Goal: Check status: Check status

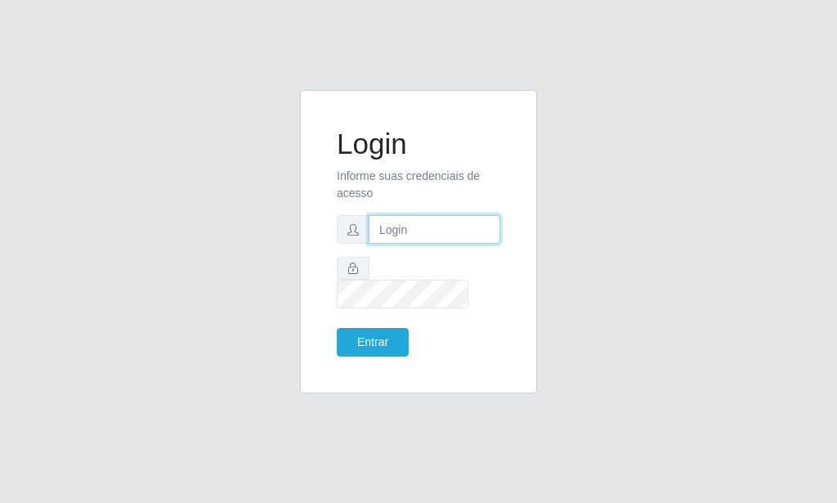
click at [401, 235] on input "text" at bounding box center [435, 229] width 132 height 29
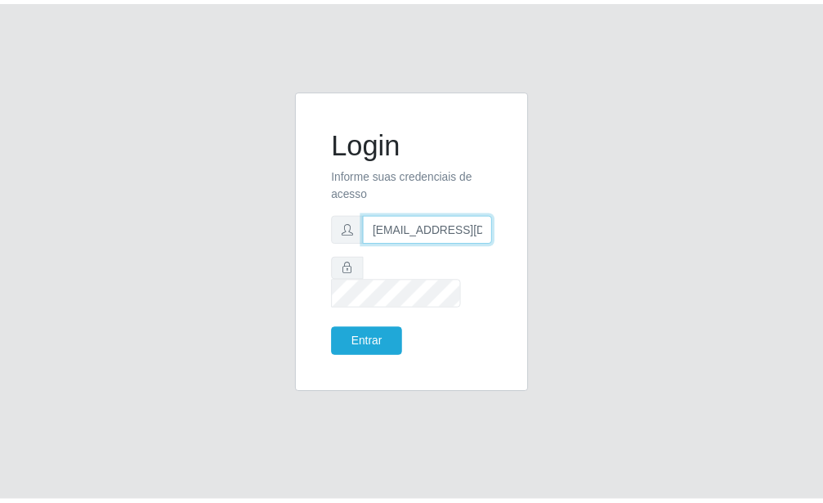
scroll to position [0, 2]
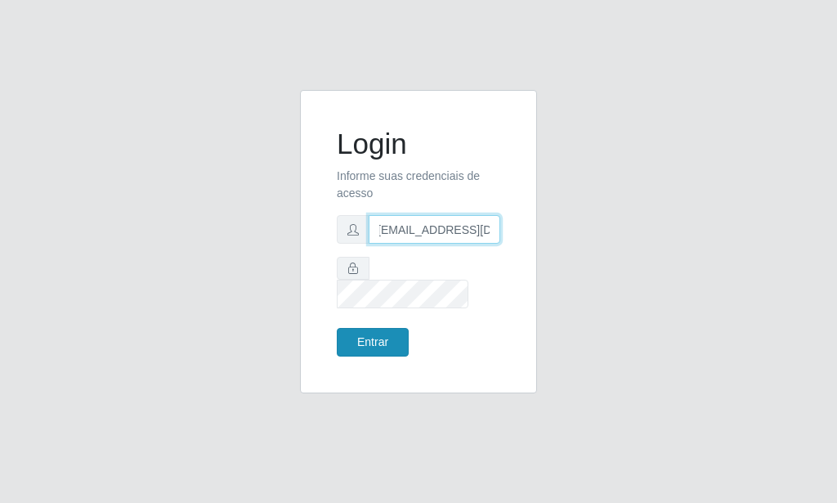
type input "[EMAIL_ADDRESS][DOMAIN_NAME]"
click at [379, 333] on button "Entrar" at bounding box center [373, 342] width 72 height 29
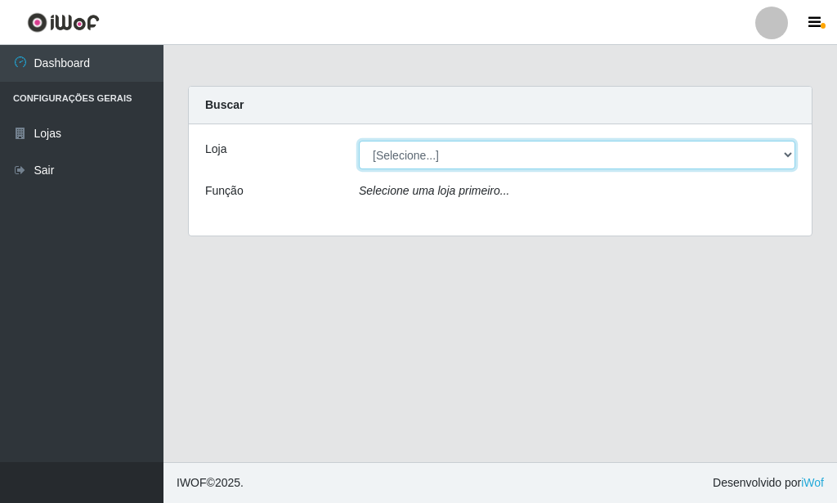
click at [359, 141] on select "[Selecione...] Rede Potiguar 6 - Extremoz" at bounding box center [577, 155] width 437 height 29
select select "80"
click option "Rede Potiguar 6 - Extremoz" at bounding box center [0, 0] width 0 height 0
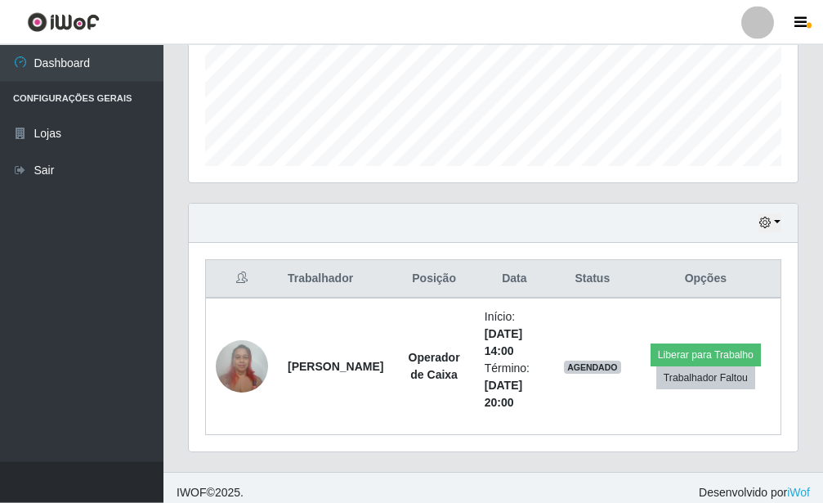
scroll to position [428, 0]
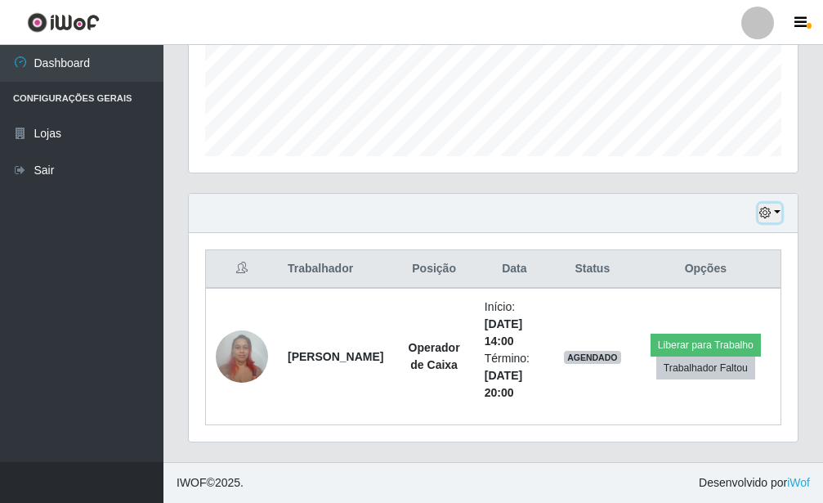
click at [770, 213] on icon "button" at bounding box center [765, 212] width 11 height 11
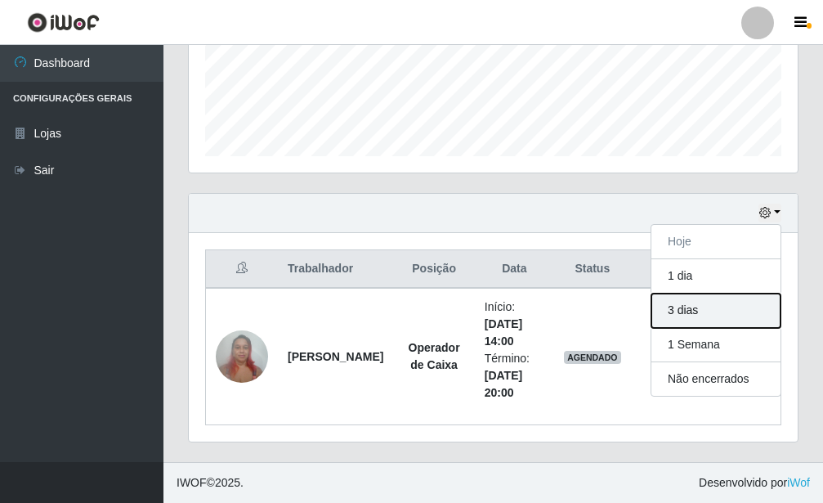
click at [725, 312] on button "3 dias" at bounding box center [716, 311] width 129 height 34
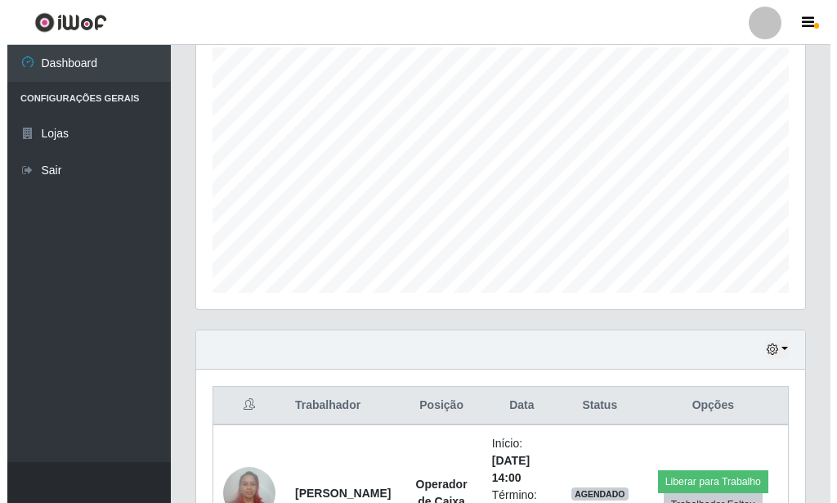
scroll to position [702, 0]
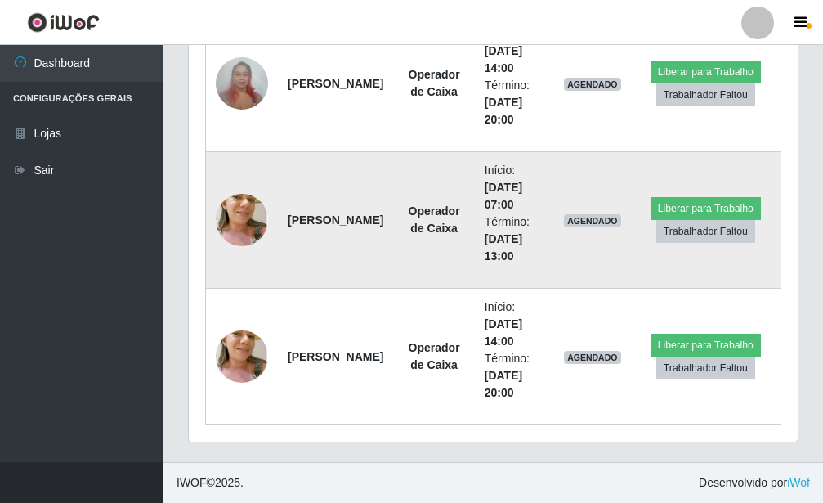
click at [258, 209] on img at bounding box center [242, 220] width 52 height 98
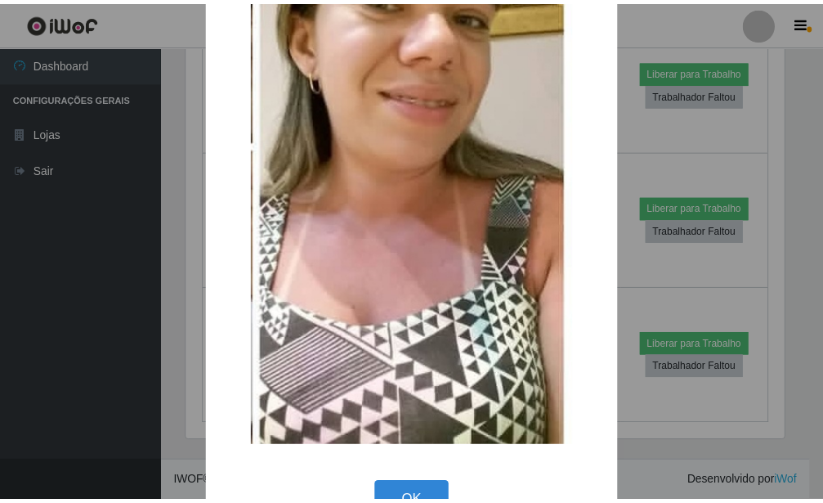
scroll to position [253, 0]
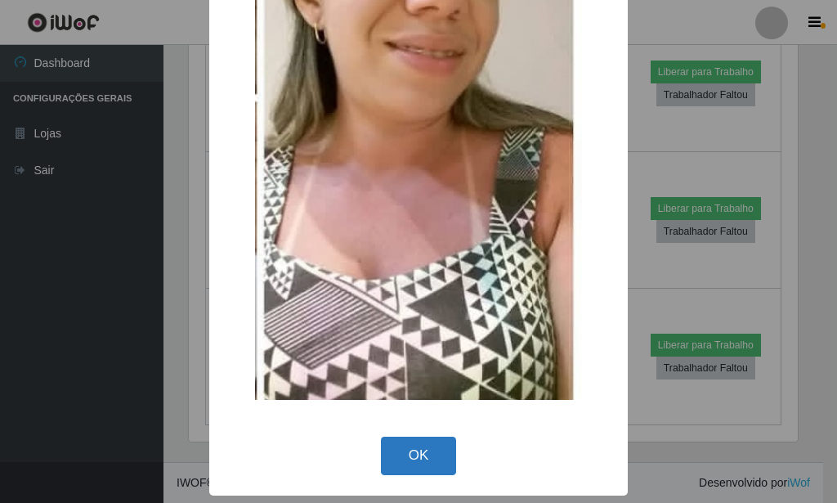
click at [392, 477] on div "OK Cancel" at bounding box center [419, 456] width 386 height 47
click at [394, 469] on button "OK" at bounding box center [419, 456] width 76 height 38
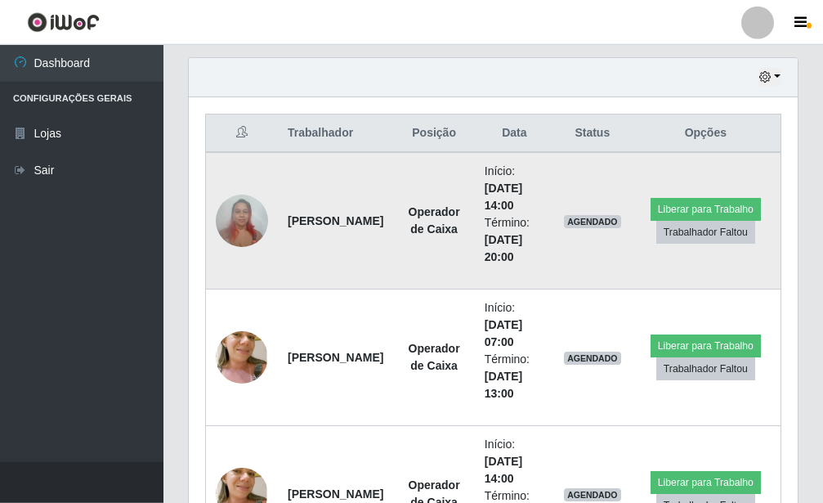
scroll to position [535, 0]
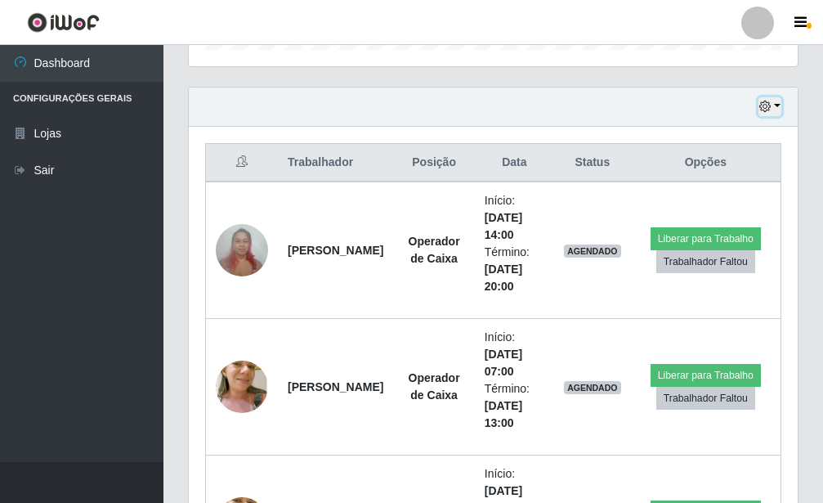
click at [775, 107] on button "button" at bounding box center [770, 106] width 23 height 19
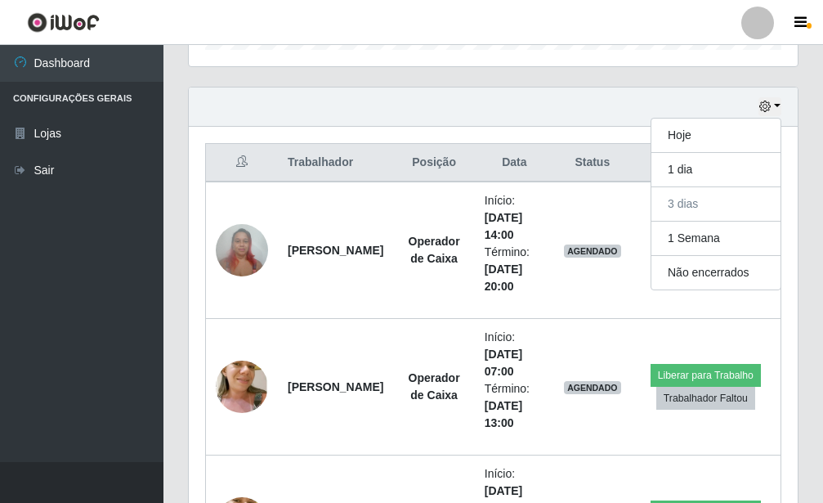
click at [509, 179] on th "Data" at bounding box center [514, 163] width 79 height 38
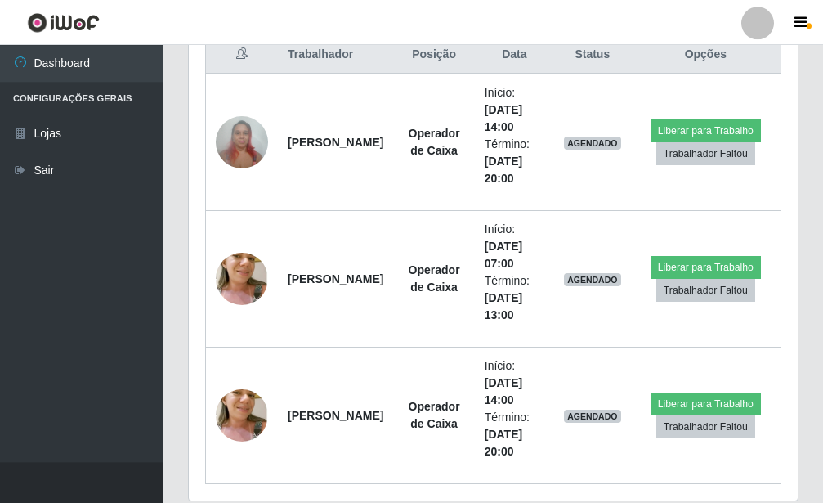
scroll to position [702, 0]
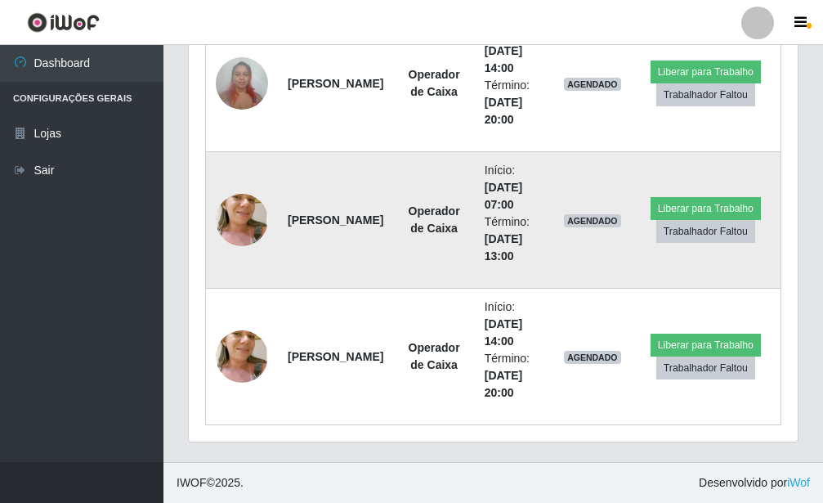
click at [282, 222] on td "[PERSON_NAME]" at bounding box center [335, 220] width 115 height 137
